Goal: Task Accomplishment & Management: Manage account settings

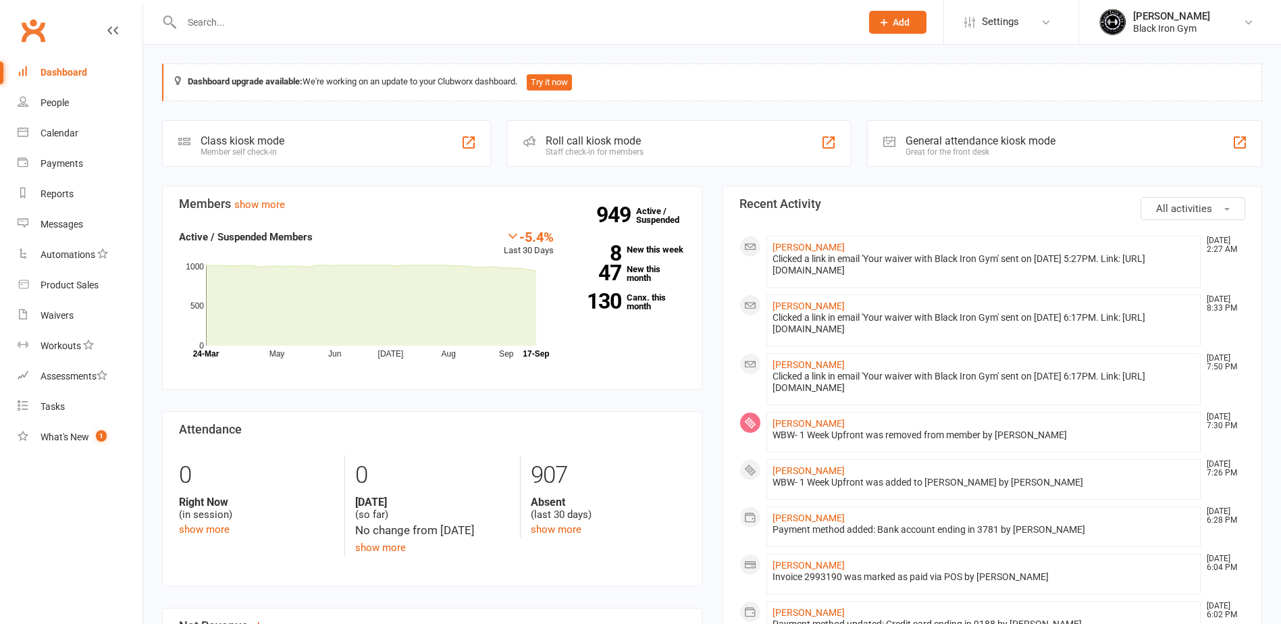
click at [244, 26] on input "text" at bounding box center [515, 22] width 674 height 19
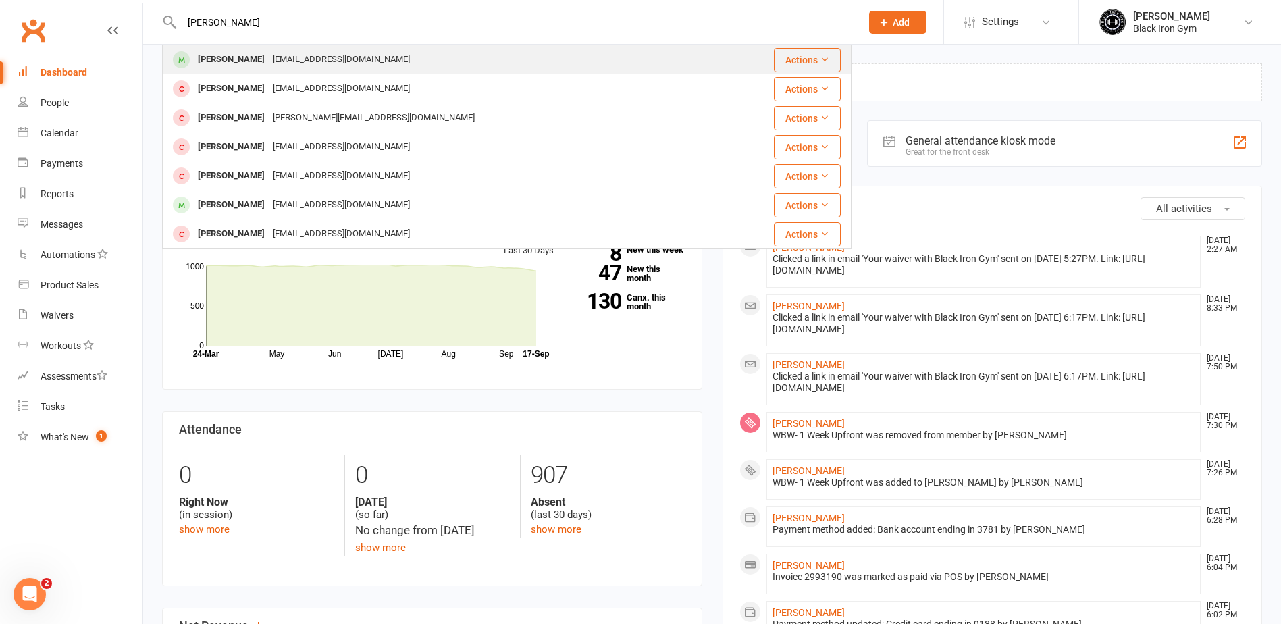
type input "[PERSON_NAME]"
click at [252, 63] on div "[PERSON_NAME]" at bounding box center [231, 60] width 75 height 20
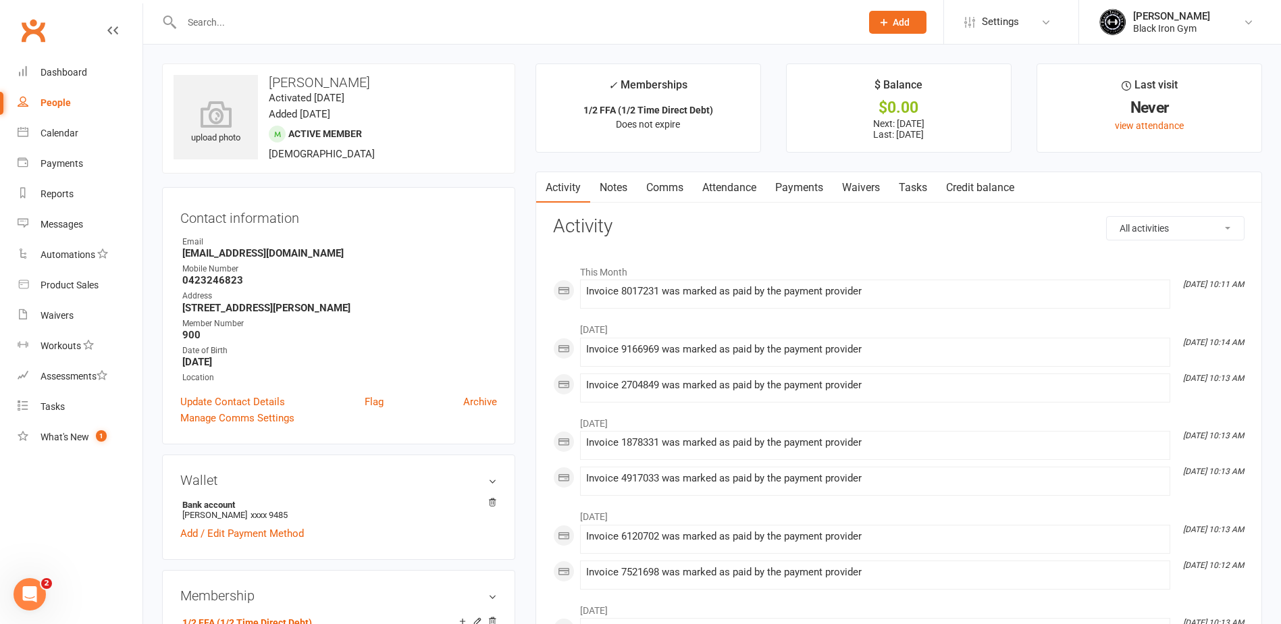
click at [819, 192] on link "Payments" at bounding box center [799, 187] width 67 height 31
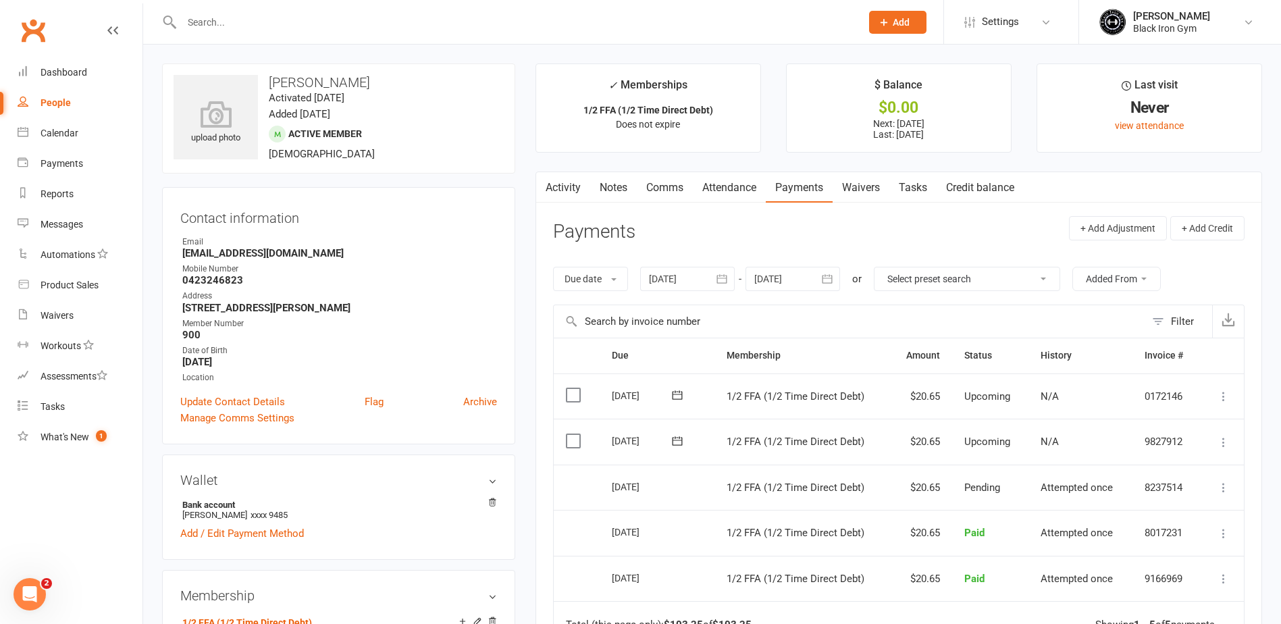
scroll to position [68, 0]
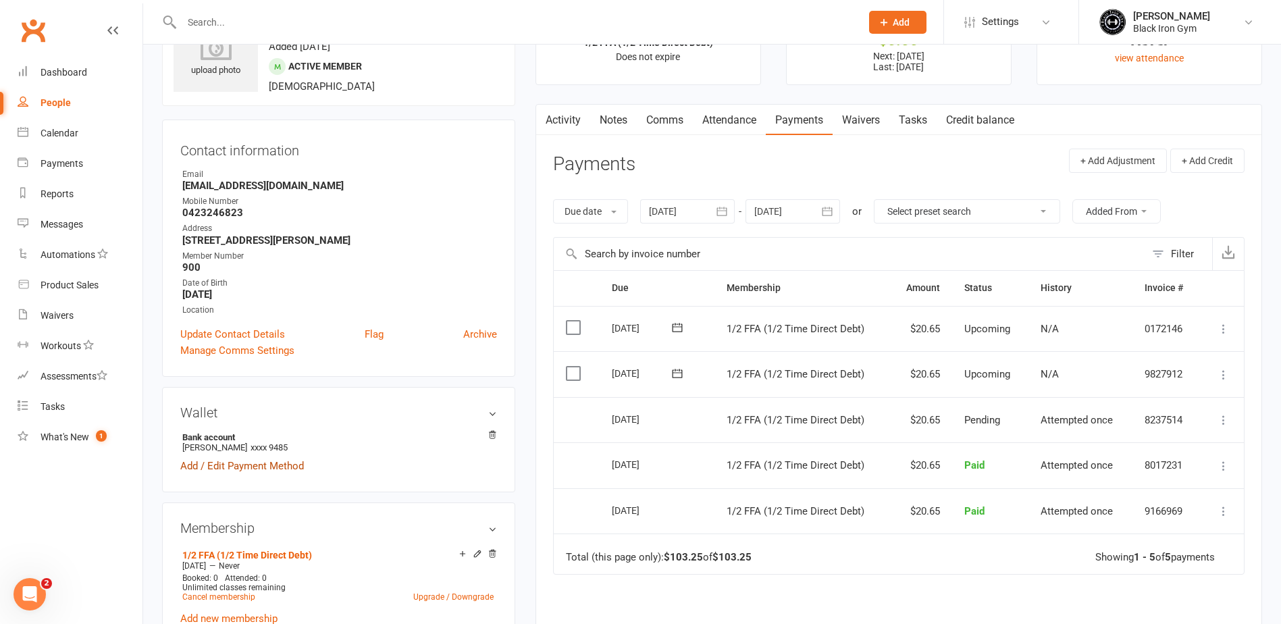
click at [291, 469] on link "Add / Edit Payment Method" at bounding box center [242, 466] width 124 height 16
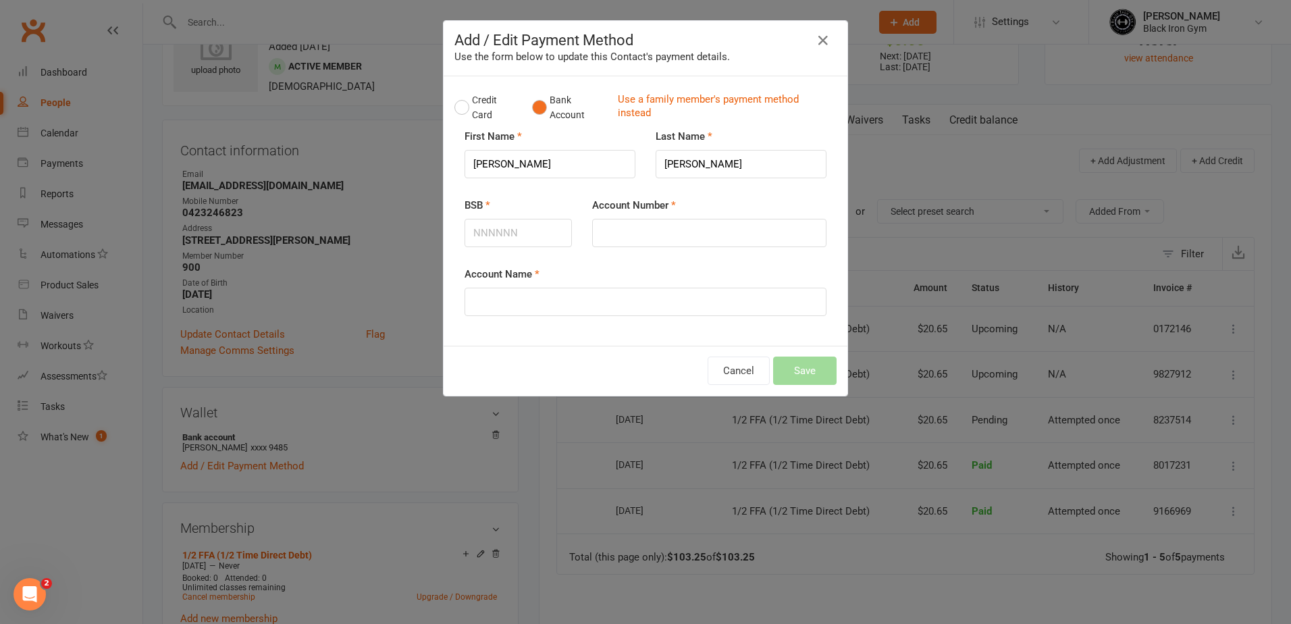
click at [537, 107] on button "Bank Account" at bounding box center [569, 107] width 75 height 41
click at [488, 219] on input "BSB" at bounding box center [518, 233] width 107 height 28
type input "084799"
type input "482822423"
type input "[PERSON_NAME]"
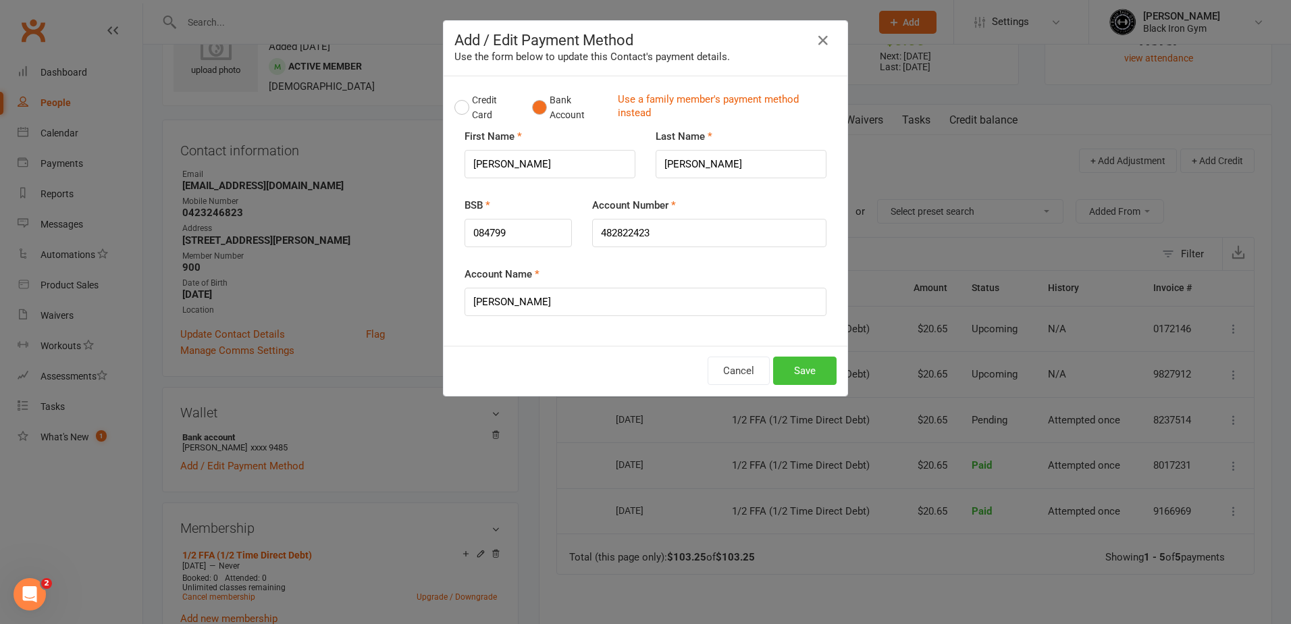
click at [798, 366] on button "Save" at bounding box center [804, 371] width 63 height 28
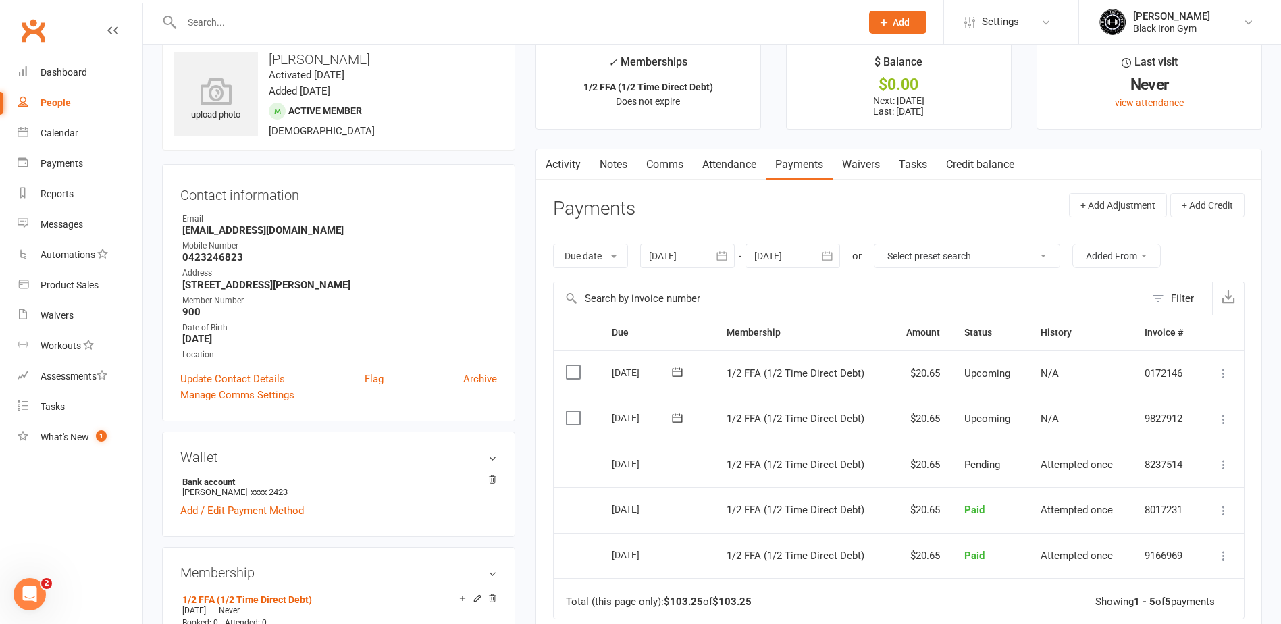
scroll to position [0, 0]
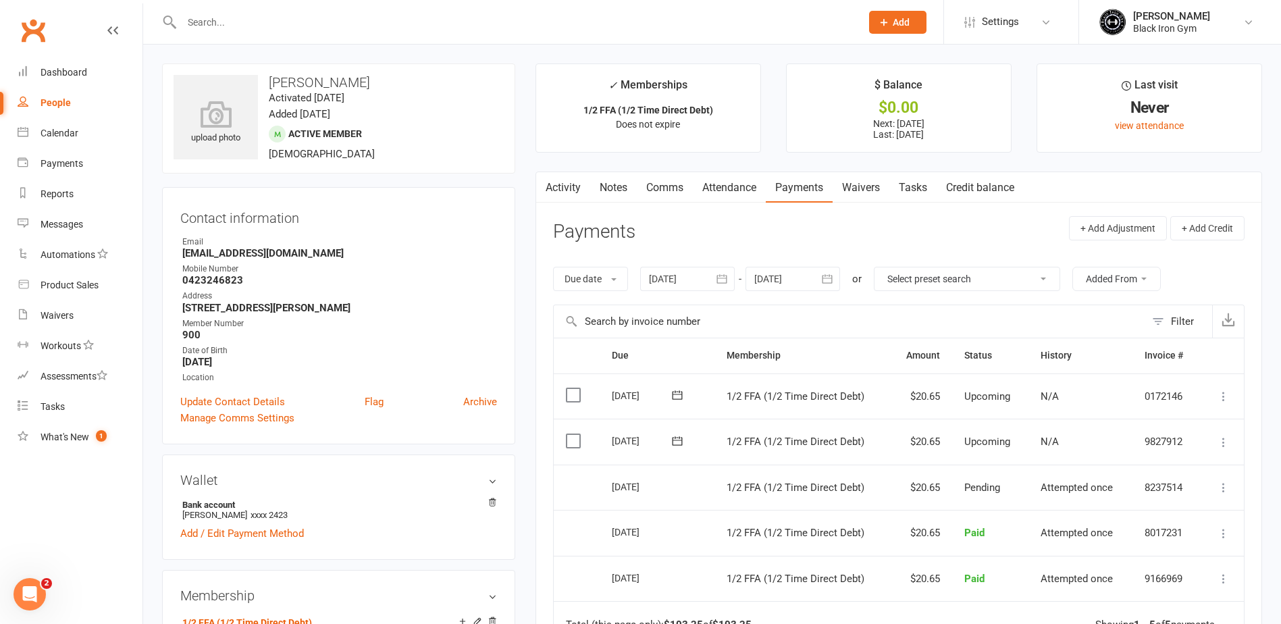
click at [266, 29] on input "text" at bounding box center [515, 22] width 674 height 19
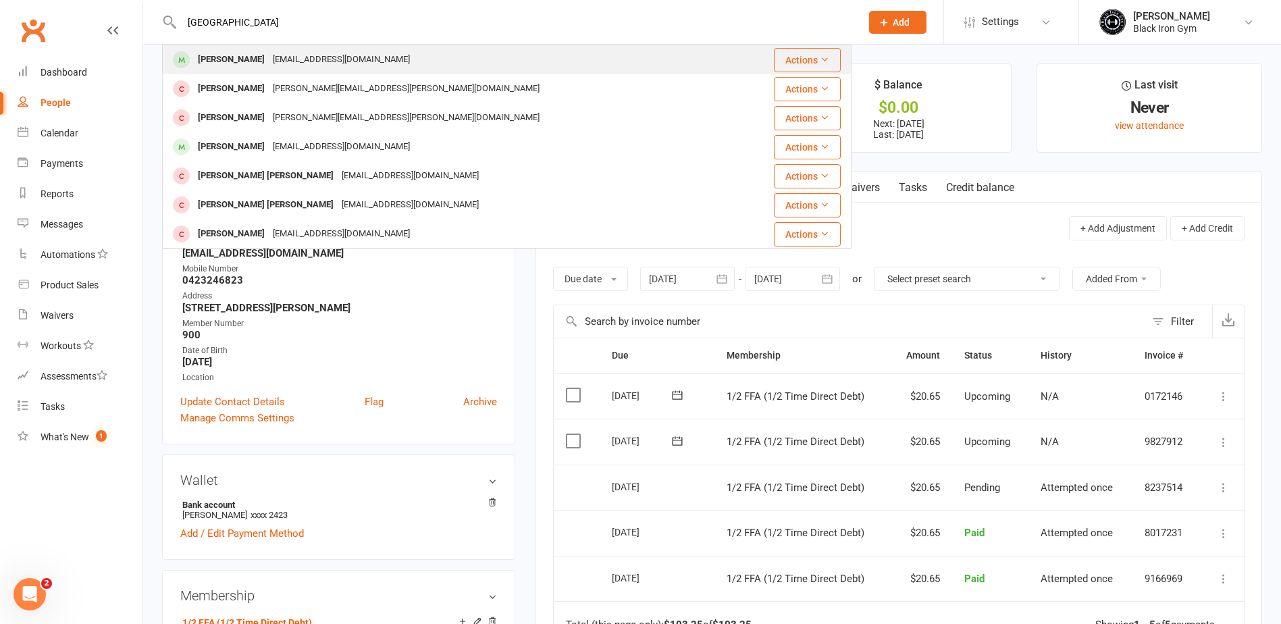
type input "[GEOGRAPHIC_DATA]"
click at [269, 57] on div "[EMAIL_ADDRESS][DOMAIN_NAME]" at bounding box center [341, 60] width 145 height 20
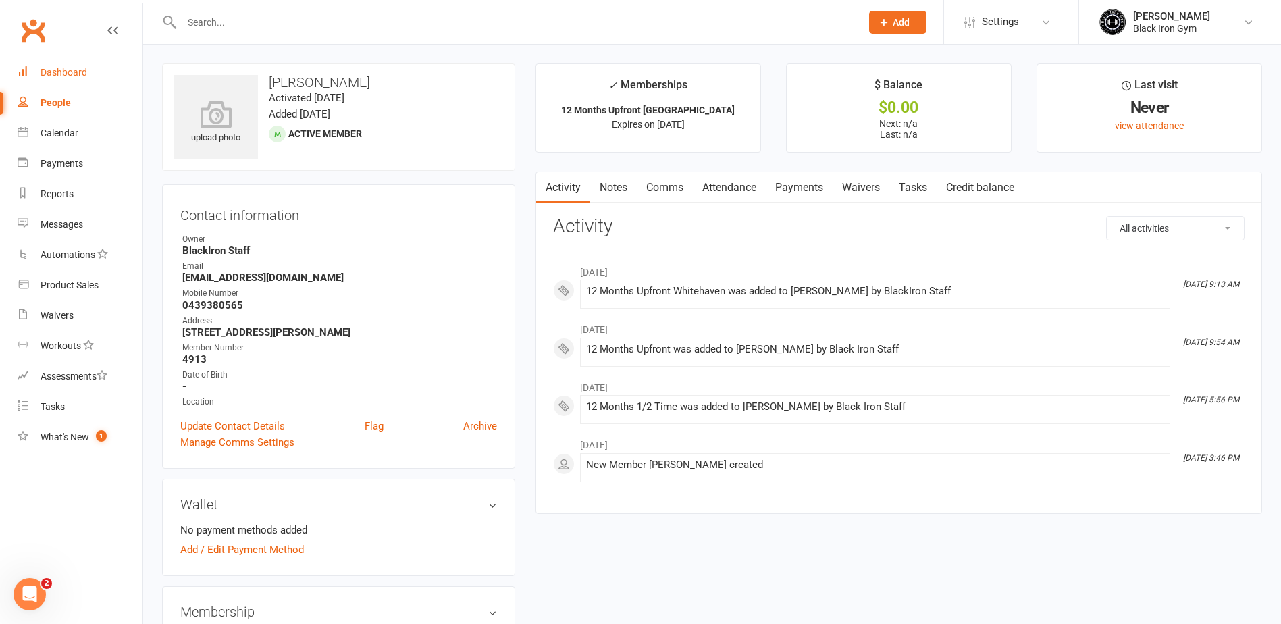
click at [58, 74] on div "Dashboard" at bounding box center [64, 72] width 47 height 11
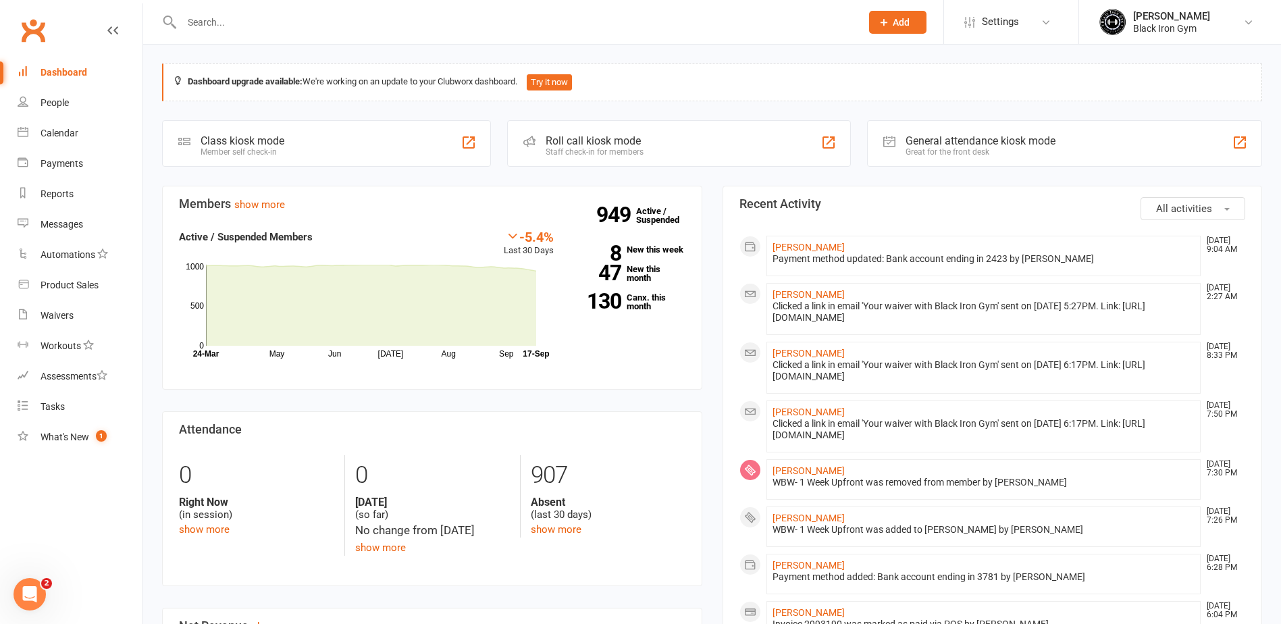
click at [246, 22] on input "text" at bounding box center [515, 22] width 674 height 19
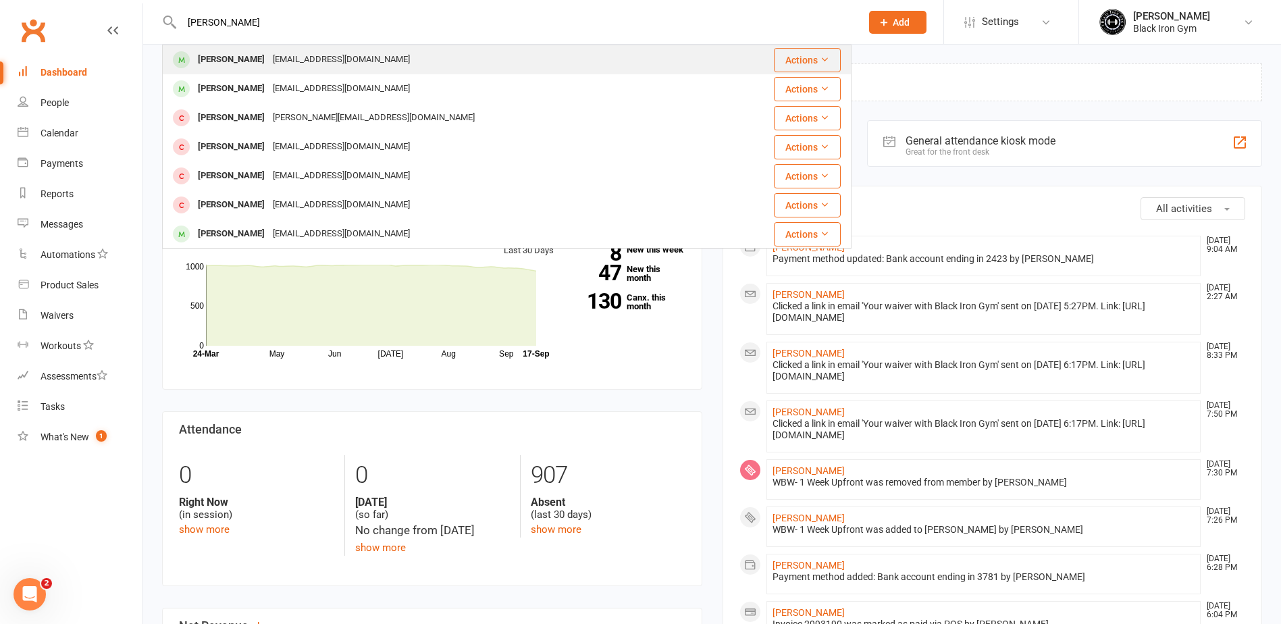
type input "[PERSON_NAME]"
click at [269, 61] on div "[EMAIL_ADDRESS][DOMAIN_NAME]" at bounding box center [341, 60] width 145 height 20
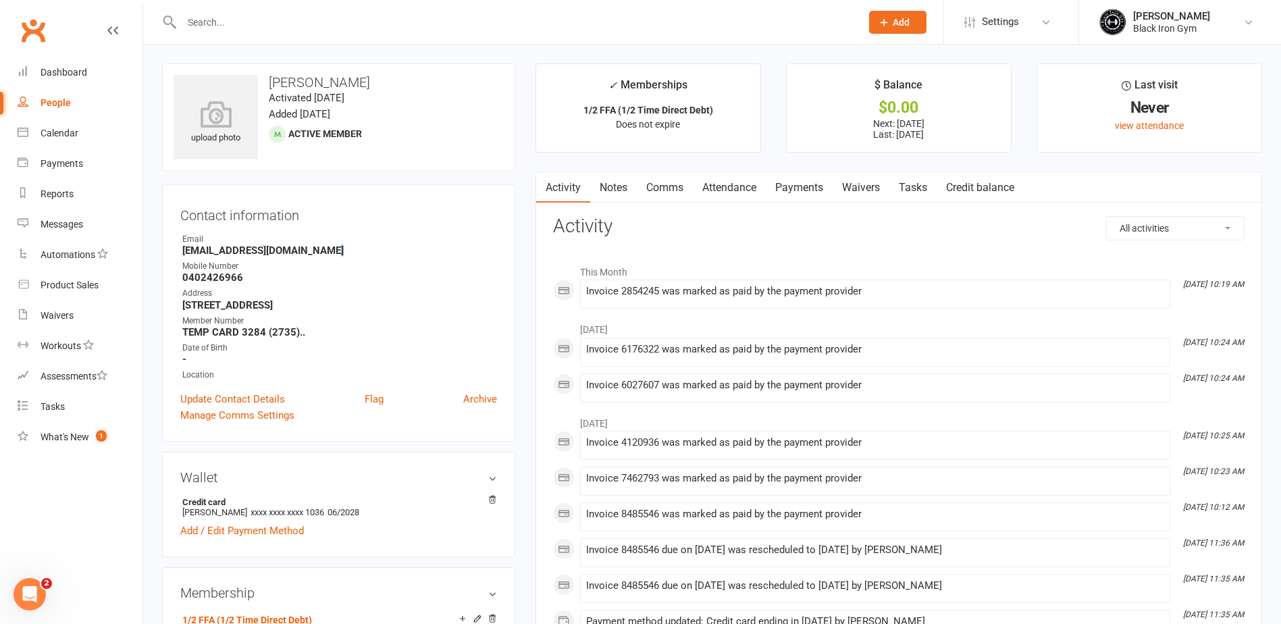
click at [327, 252] on strong "[EMAIL_ADDRESS][DOMAIN_NAME]" at bounding box center [339, 250] width 315 height 12
drag, startPoint x: 327, startPoint y: 252, endPoint x: 336, endPoint y: 252, distance: 8.8
click at [336, 252] on strong "[EMAIL_ADDRESS][DOMAIN_NAME]" at bounding box center [339, 250] width 315 height 12
drag, startPoint x: 340, startPoint y: 252, endPoint x: 171, endPoint y: 250, distance: 169.5
click at [171, 250] on div "Contact information Owner Email [EMAIL_ADDRESS][DOMAIN_NAME] Mobile Number [PHO…" at bounding box center [338, 312] width 353 height 257
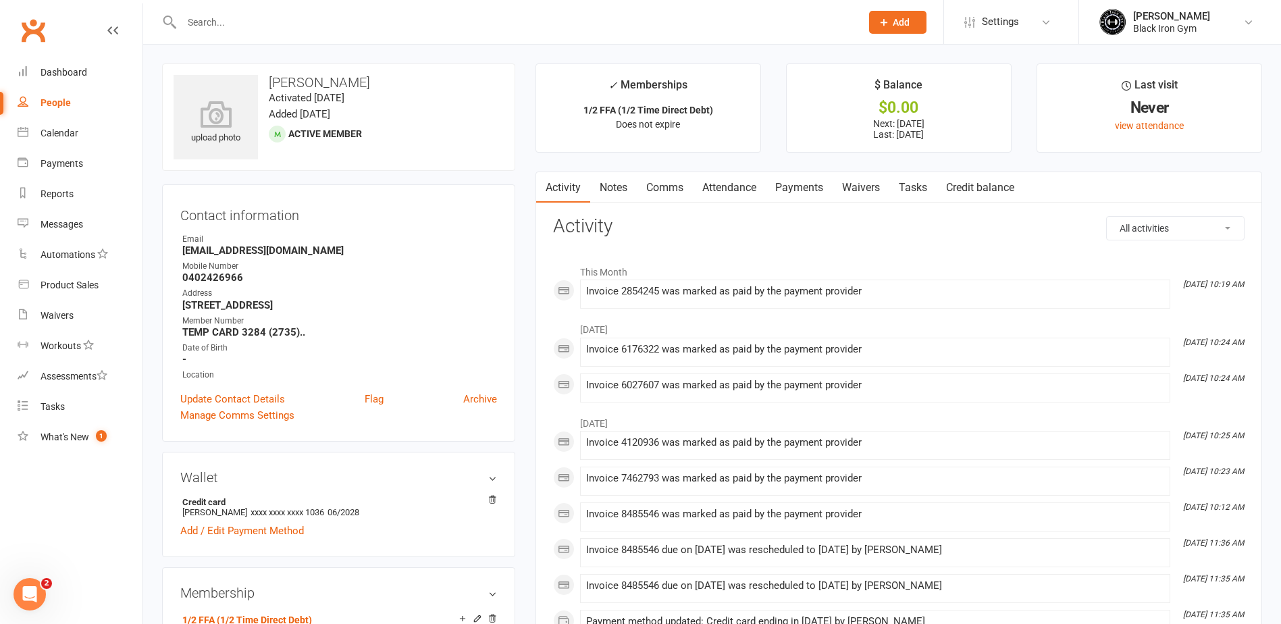
copy strong "[EMAIL_ADDRESS][DOMAIN_NAME]"
click at [323, 16] on input "text" at bounding box center [515, 22] width 674 height 19
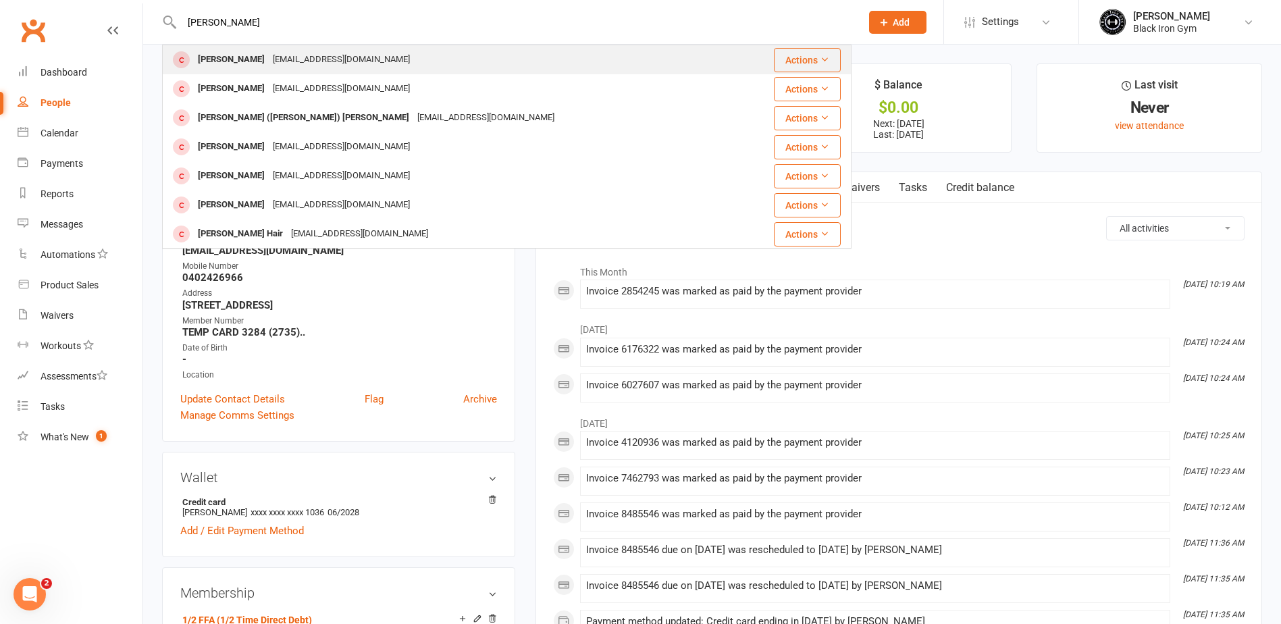
type input "[PERSON_NAME]"
click at [376, 57] on div "[PERSON_NAME] [EMAIL_ADDRESS][DOMAIN_NAME]" at bounding box center [450, 60] width 575 height 28
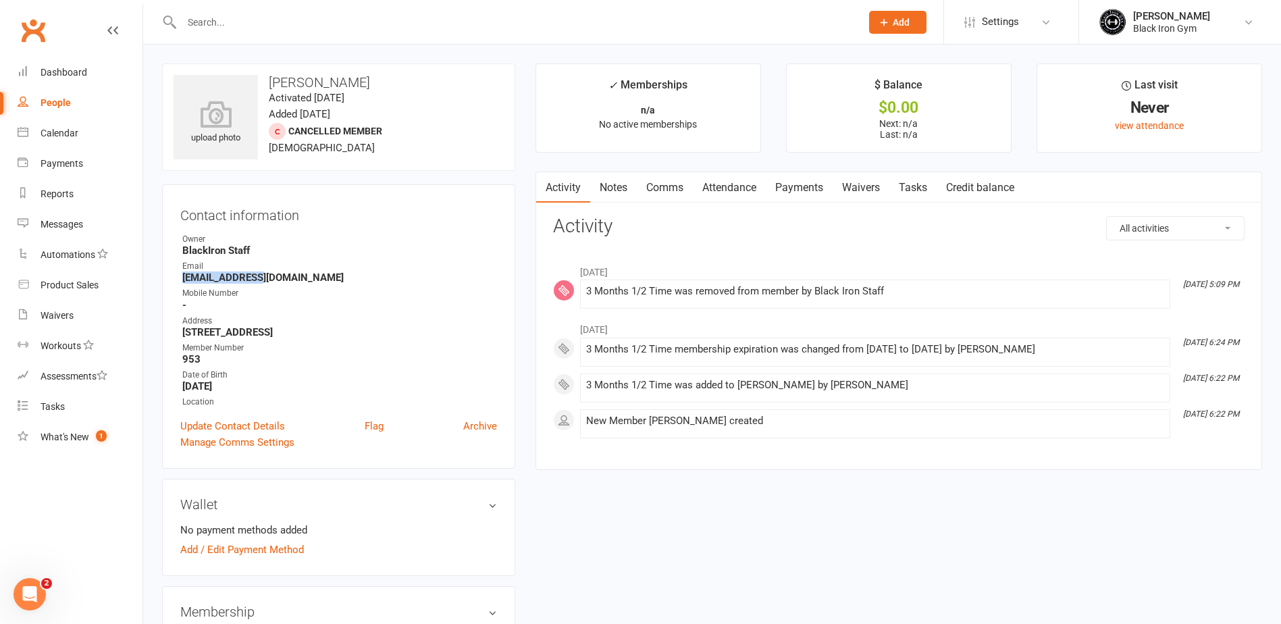
drag, startPoint x: 246, startPoint y: 279, endPoint x: 177, endPoint y: 277, distance: 69.6
click at [177, 277] on div "Contact information Owner BlackIron Staff Email [EMAIL_ADDRESS][DOMAIN_NAME] Mo…" at bounding box center [338, 326] width 353 height 284
copy strong "[EMAIL_ADDRESS][DOMAIN_NAME]"
drag, startPoint x: 669, startPoint y: 272, endPoint x: 575, endPoint y: 270, distance: 93.9
click at [575, 270] on li "[DATE]" at bounding box center [898, 269] width 691 height 22
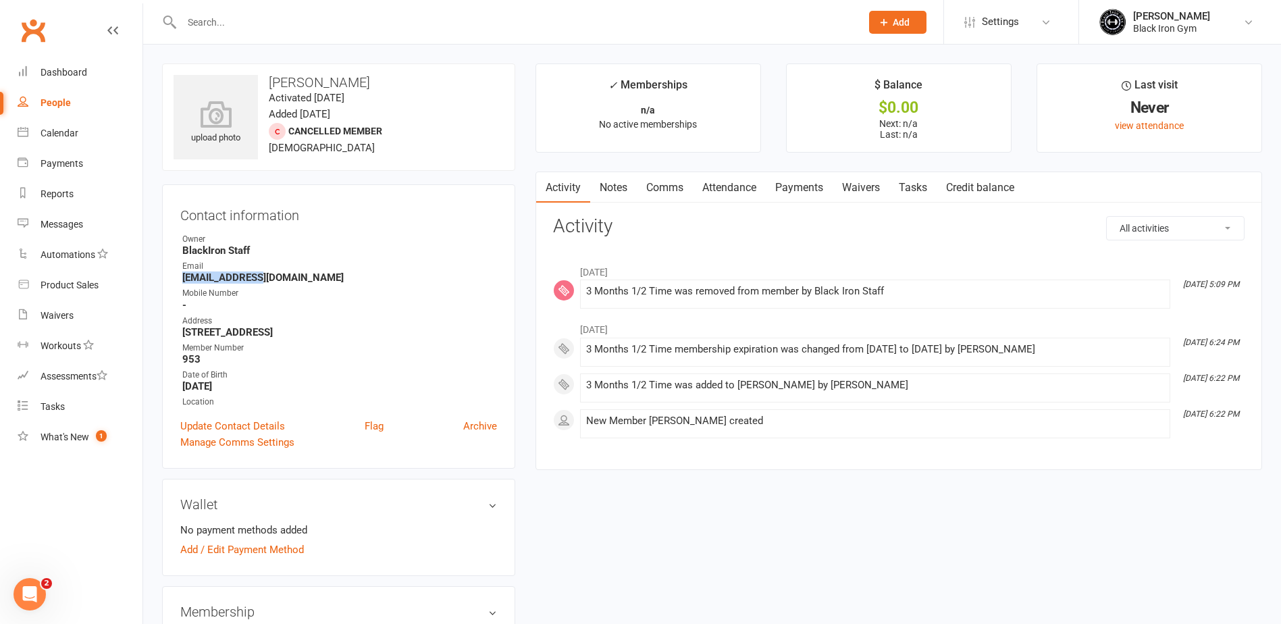
click at [769, 268] on li "[DATE]" at bounding box center [898, 269] width 691 height 22
drag, startPoint x: 240, startPoint y: 34, endPoint x: 248, endPoint y: 22, distance: 15.2
click at [246, 25] on div at bounding box center [506, 22] width 689 height 44
click at [248, 22] on input "text" at bounding box center [515, 22] width 674 height 19
type input "h"
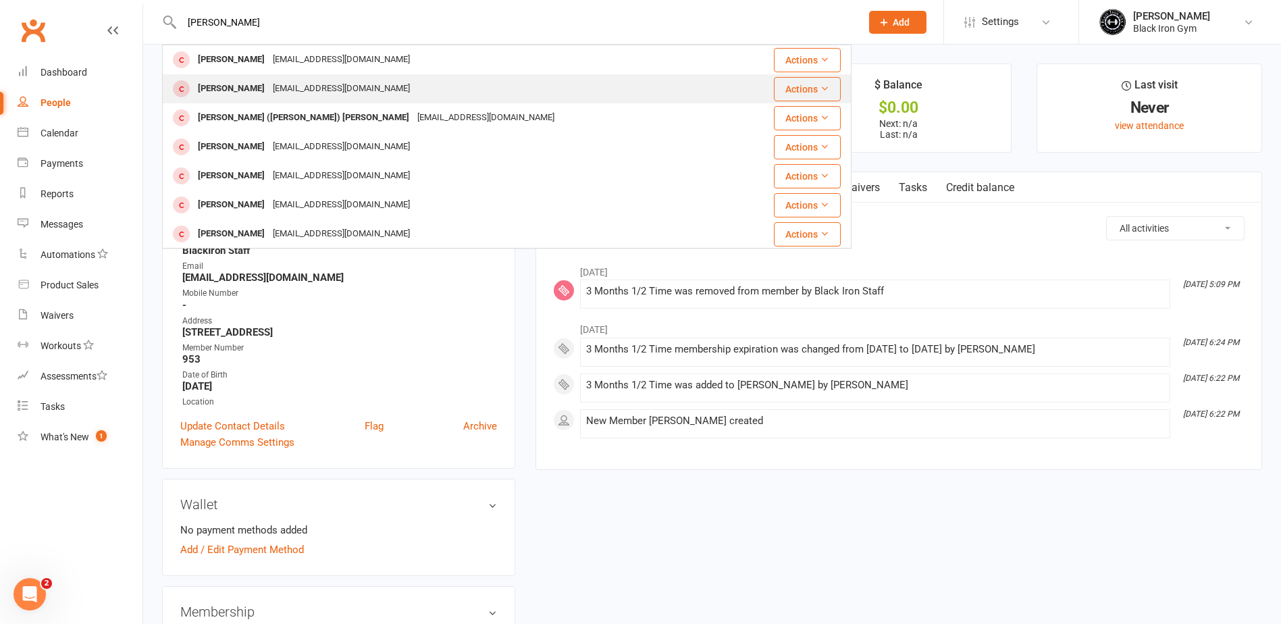
type input "[PERSON_NAME]"
click at [269, 88] on div "[EMAIL_ADDRESS][DOMAIN_NAME]" at bounding box center [341, 89] width 145 height 20
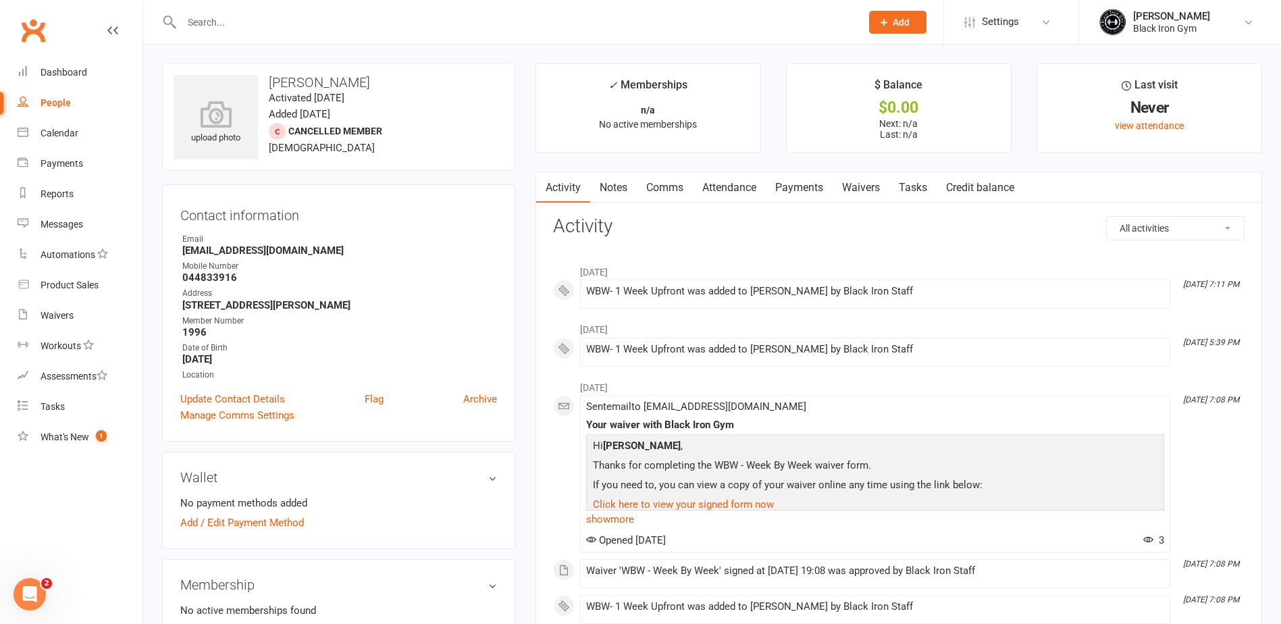
click at [279, 21] on input "text" at bounding box center [515, 22] width 674 height 19
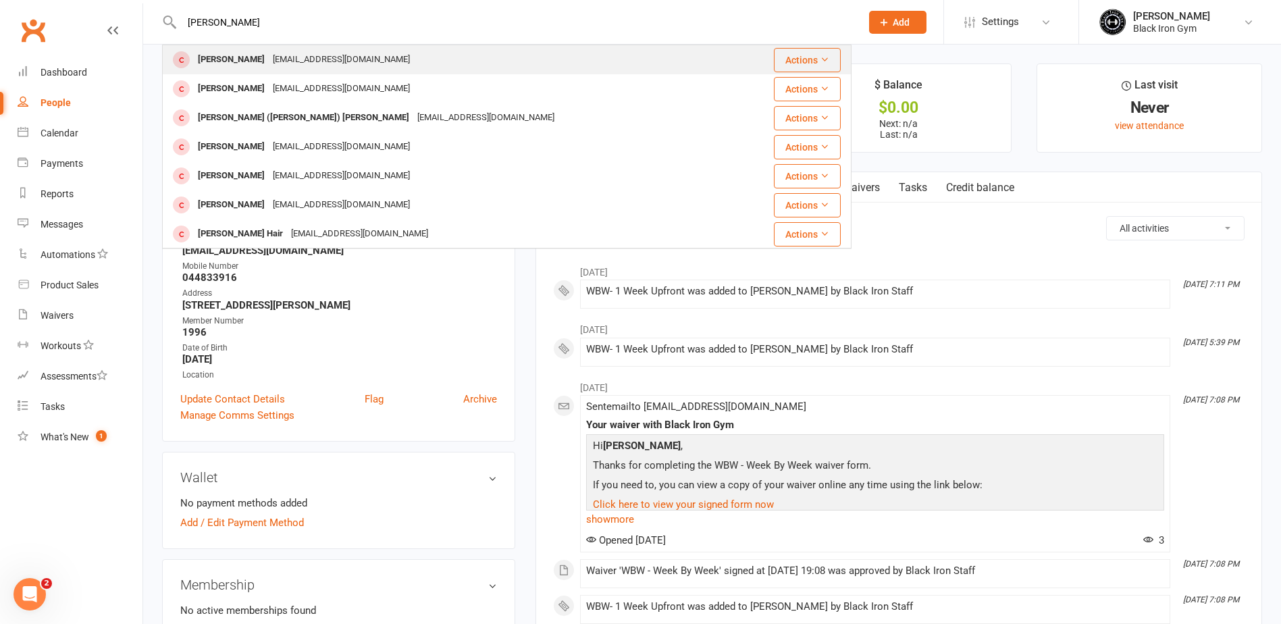
type input "[PERSON_NAME]"
click at [306, 68] on div "[EMAIL_ADDRESS][DOMAIN_NAME]" at bounding box center [341, 60] width 145 height 20
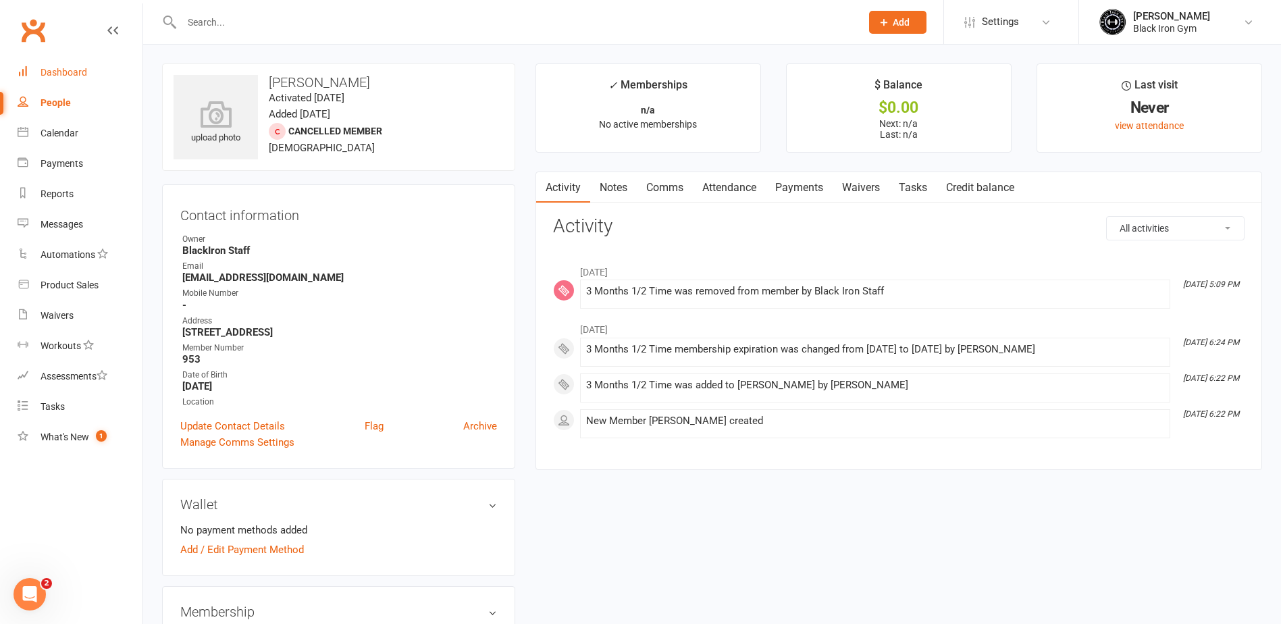
click at [69, 78] on div "Dashboard" at bounding box center [64, 72] width 47 height 11
